Goal: Task Accomplishment & Management: Use online tool/utility

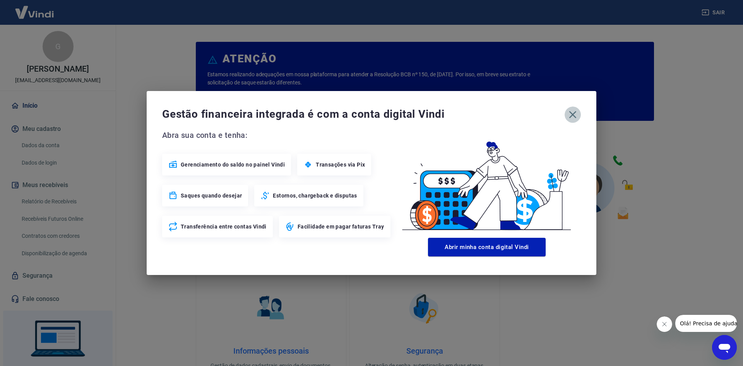
click at [573, 113] on icon "button" at bounding box center [573, 114] width 12 height 12
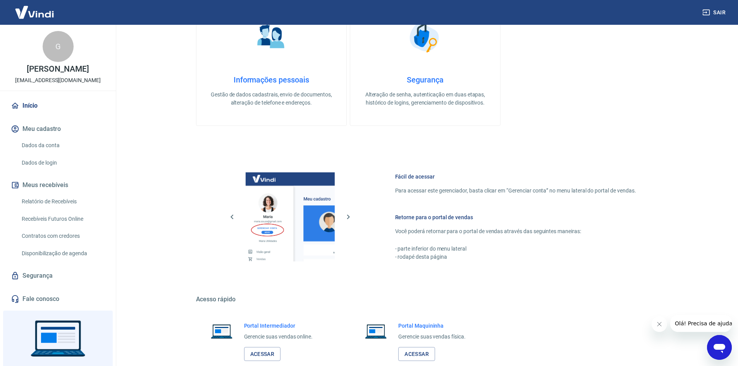
scroll to position [318, 0]
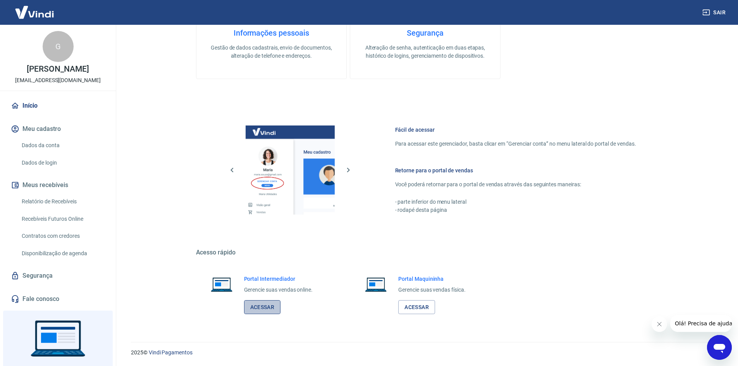
click at [256, 305] on link "Acessar" at bounding box center [262, 307] width 37 height 14
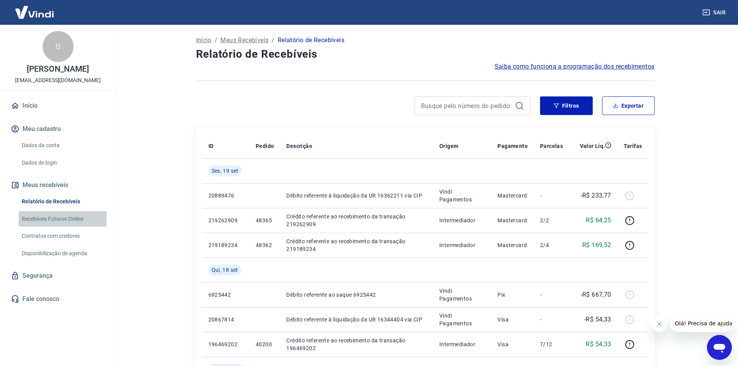
click at [67, 220] on link "Recebíveis Futuros Online" at bounding box center [63, 219] width 88 height 16
